Goal: Transaction & Acquisition: Purchase product/service

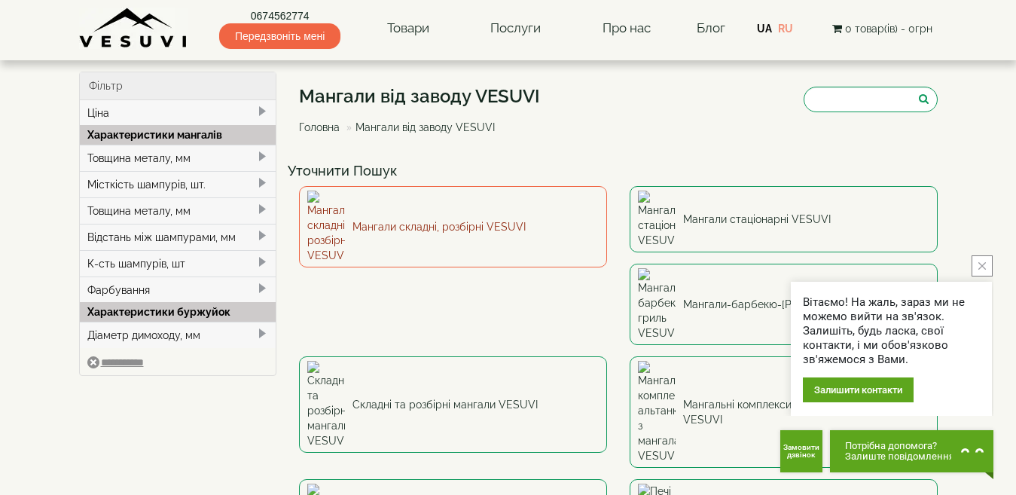
click at [383, 214] on link "Мангали складні, розбірні VESUVI" at bounding box center [453, 226] width 308 height 81
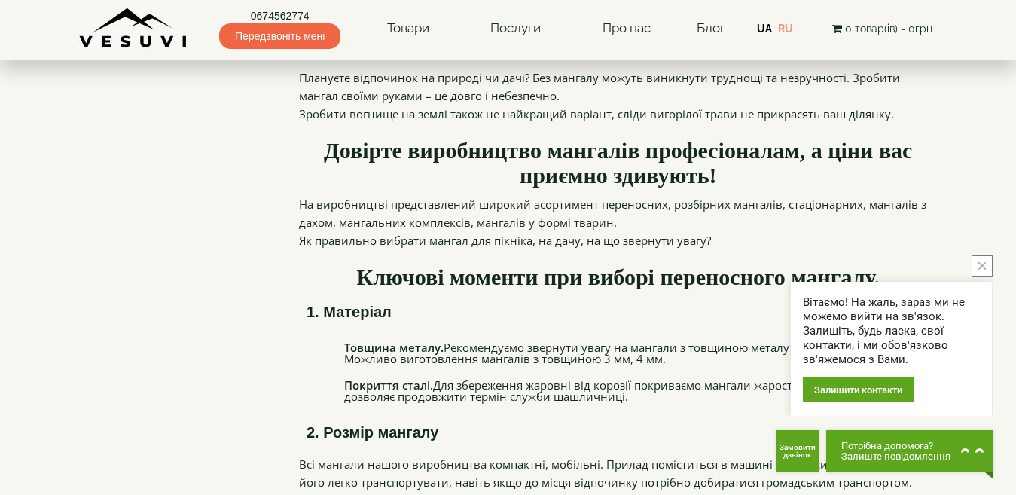
scroll to position [1807, 0]
